Goal: Task Accomplishment & Management: Use online tool/utility

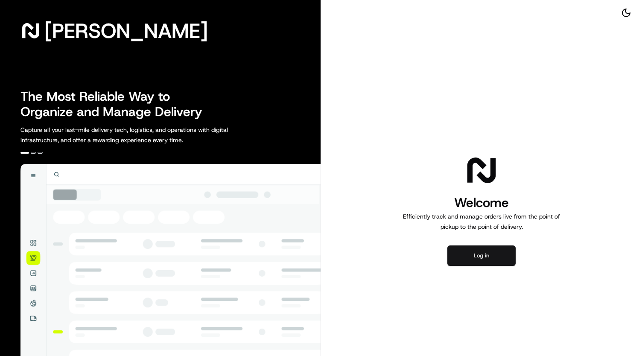
click at [489, 255] on button "Log in" at bounding box center [481, 255] width 68 height 20
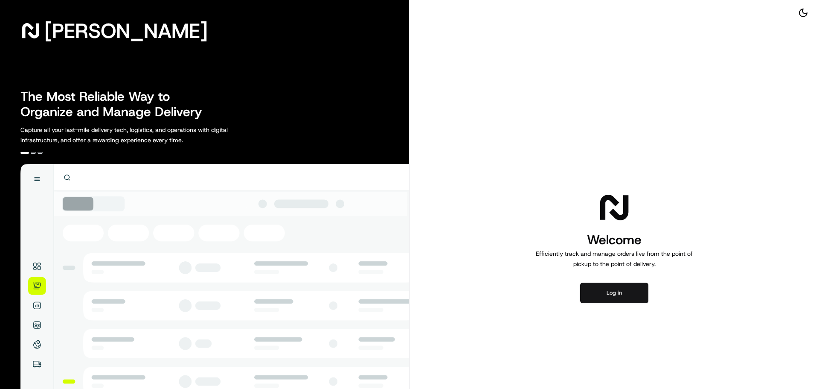
click at [592, 294] on button "Log in" at bounding box center [614, 292] width 68 height 20
